Goal: Information Seeking & Learning: Check status

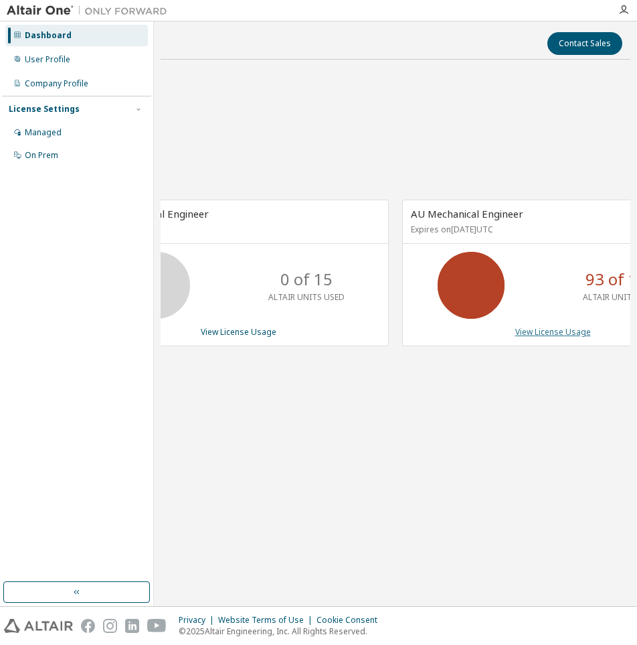
click at [554, 335] on link "View License Usage" at bounding box center [554, 331] width 76 height 11
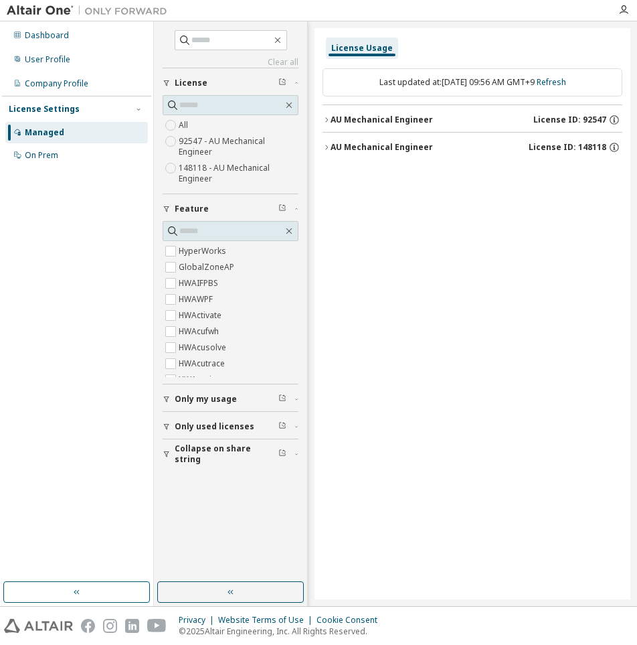
drag, startPoint x: 88, startPoint y: 596, endPoint x: 90, endPoint y: 576, distance: 20.2
click at [88, 595] on button "button" at bounding box center [76, 591] width 147 height 21
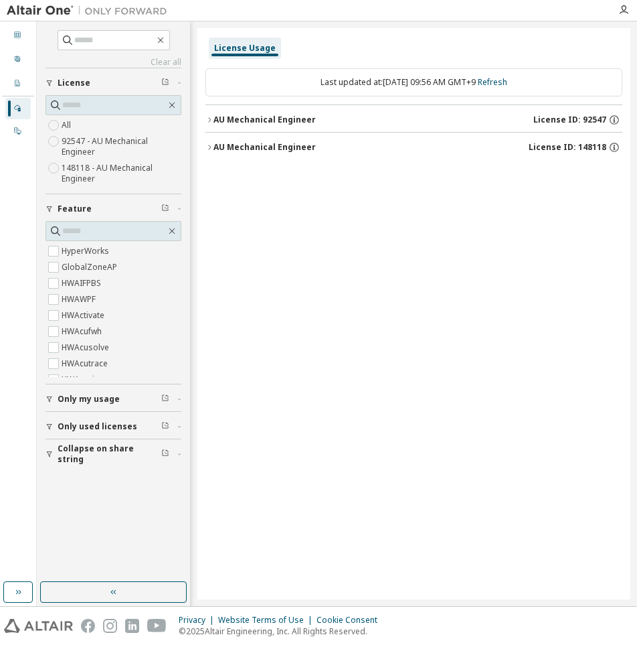
click at [97, 461] on button "Collapse on share string" at bounding box center [114, 453] width 136 height 29
click at [121, 598] on button "button" at bounding box center [113, 591] width 147 height 21
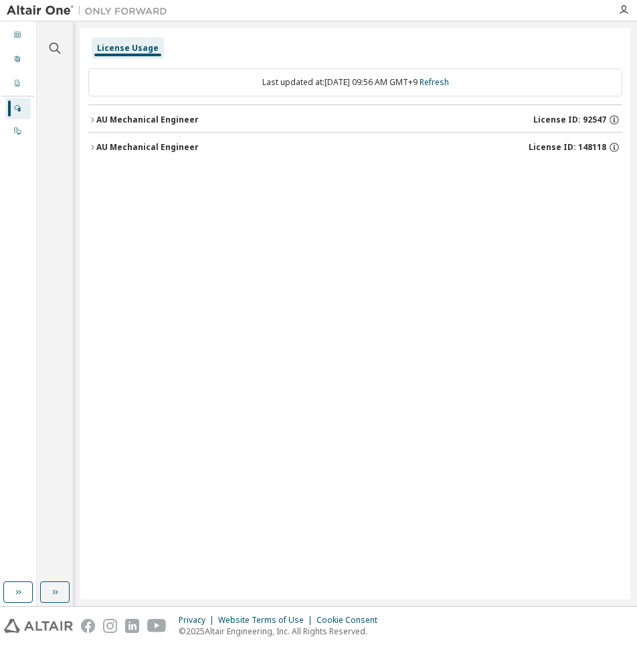
drag, startPoint x: 94, startPoint y: 119, endPoint x: 99, endPoint y: 127, distance: 9.7
click at [96, 120] on icon "button" at bounding box center [92, 120] width 8 height 8
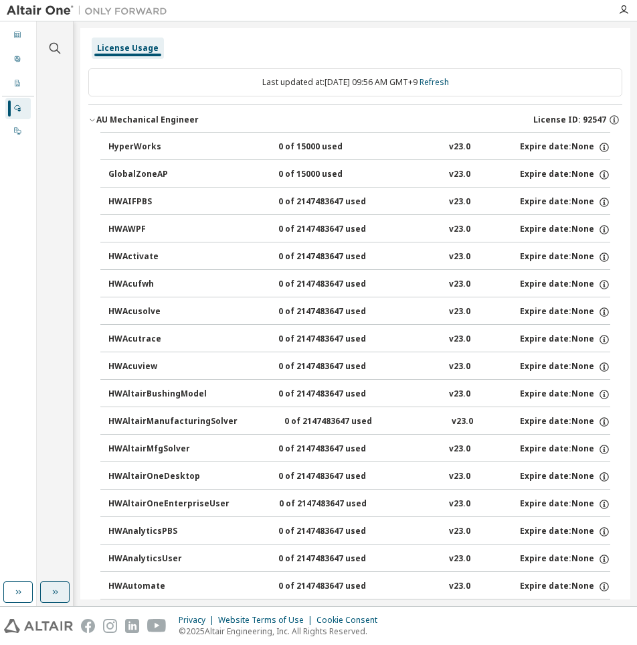
click at [53, 592] on icon "button" at bounding box center [55, 592] width 11 height 11
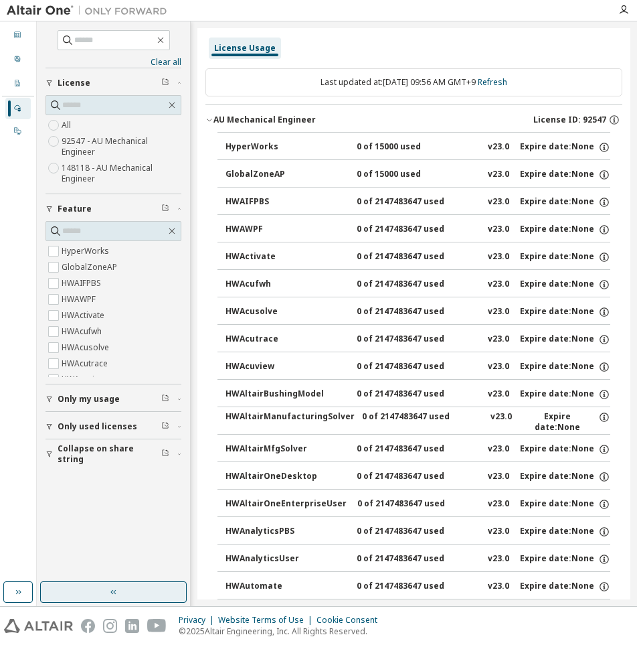
click at [206, 116] on icon "button" at bounding box center [210, 120] width 8 height 8
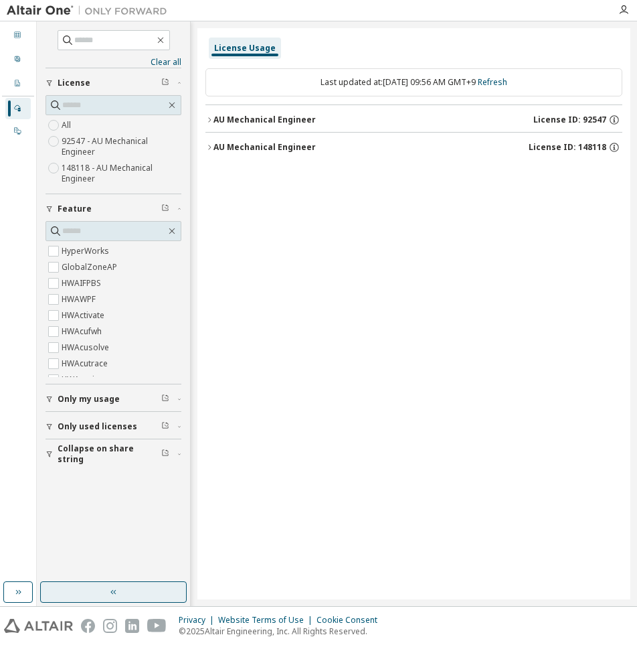
click at [66, 427] on span "Only used licenses" at bounding box center [98, 426] width 80 height 11
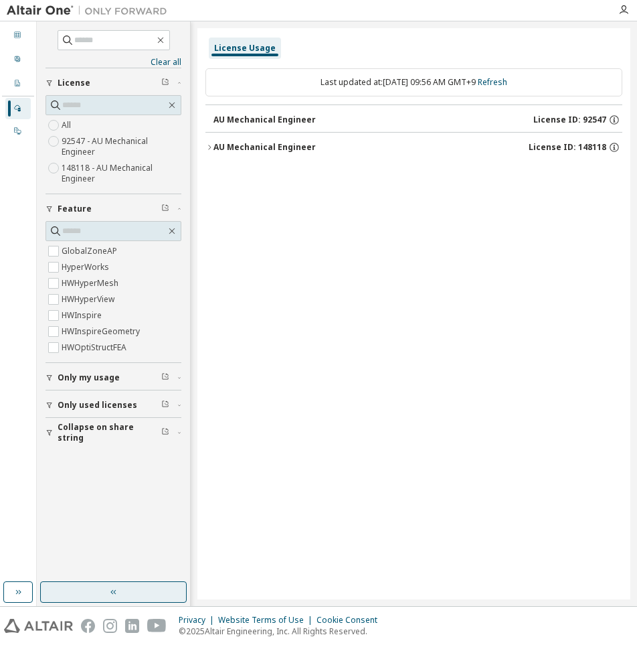
click at [271, 146] on div "AU Mechanical Engineer" at bounding box center [265, 147] width 102 height 11
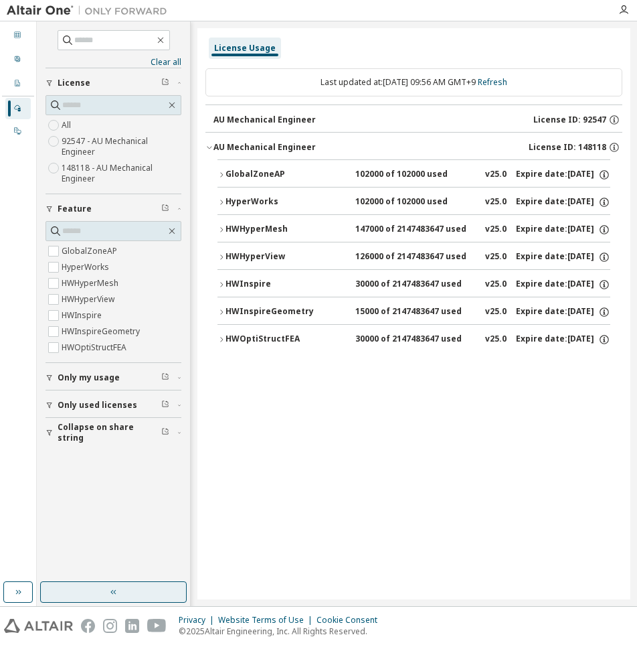
click at [267, 172] on div "GlobalZoneAP" at bounding box center [286, 175] width 121 height 12
